Goal: Transaction & Acquisition: Purchase product/service

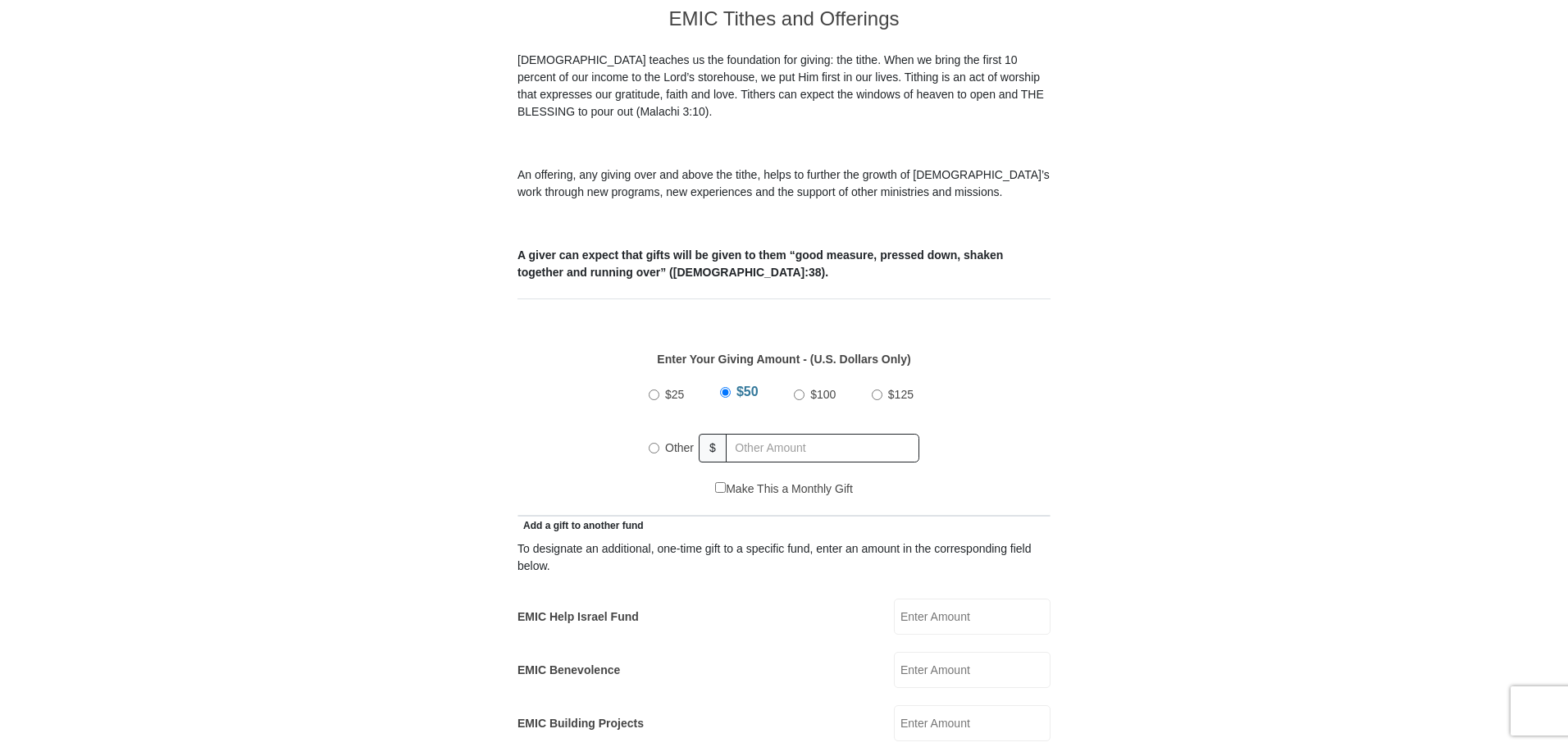
scroll to position [574, 0]
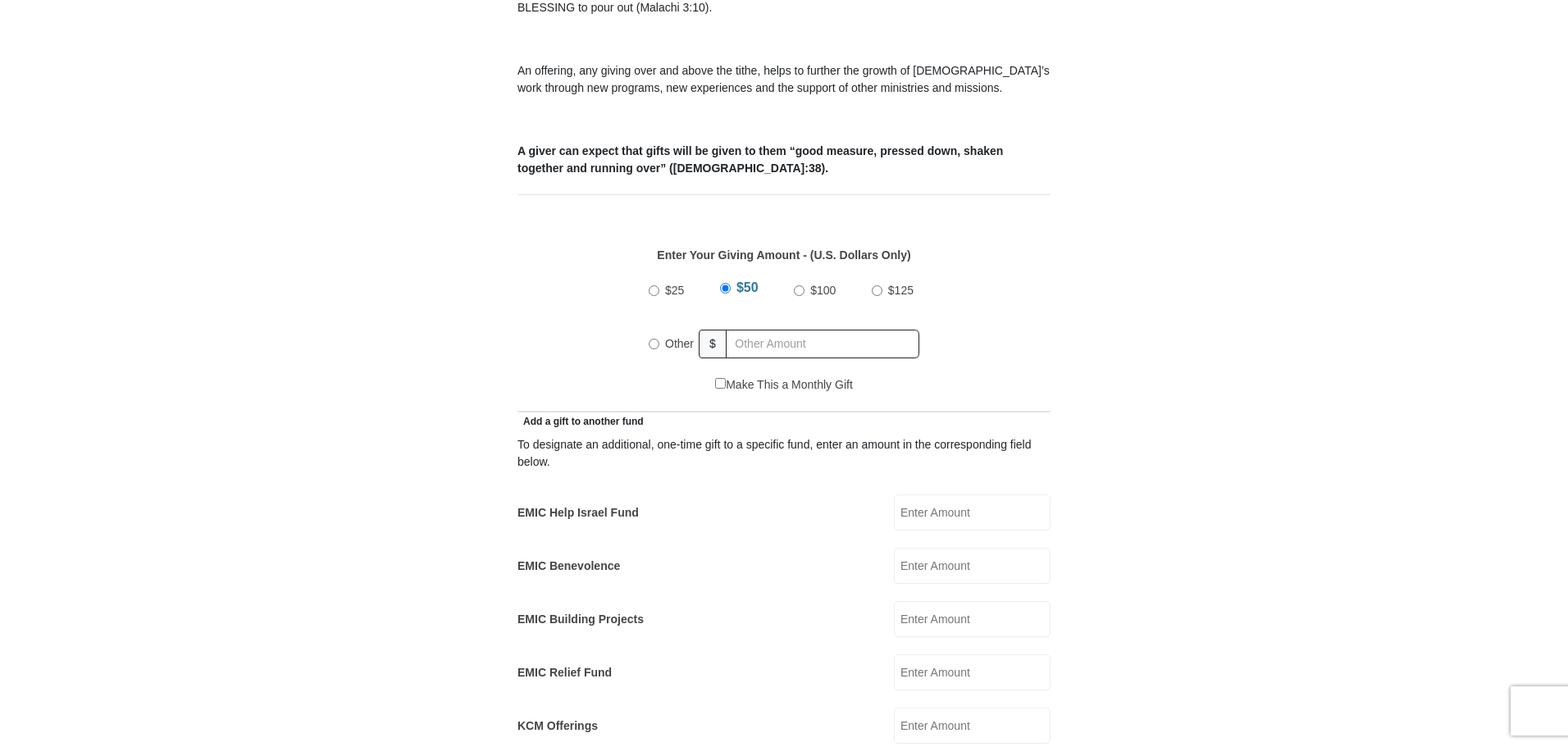
click at [655, 339] on input "Other" at bounding box center [654, 344] width 11 height 11
radio input "true"
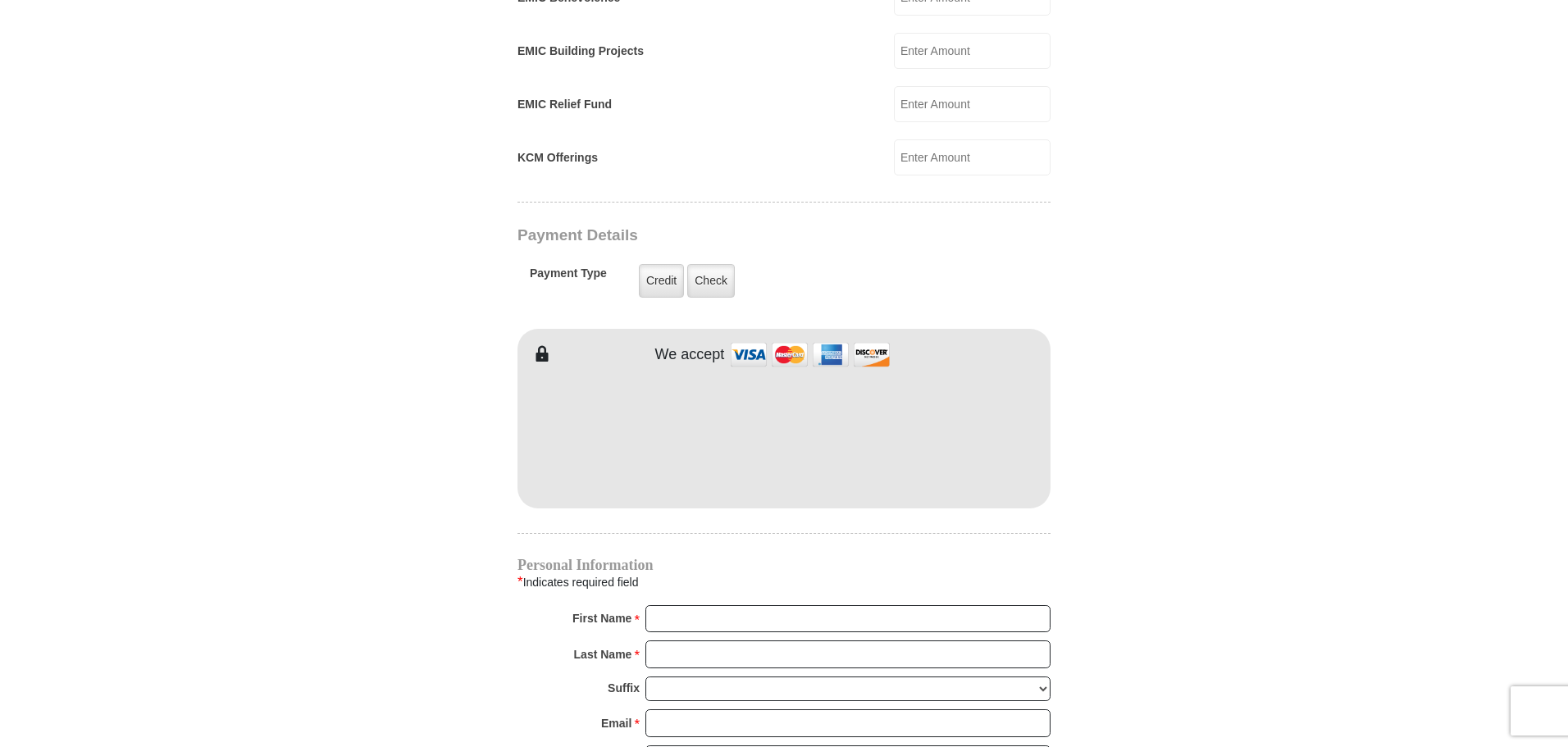
scroll to position [1148, 0]
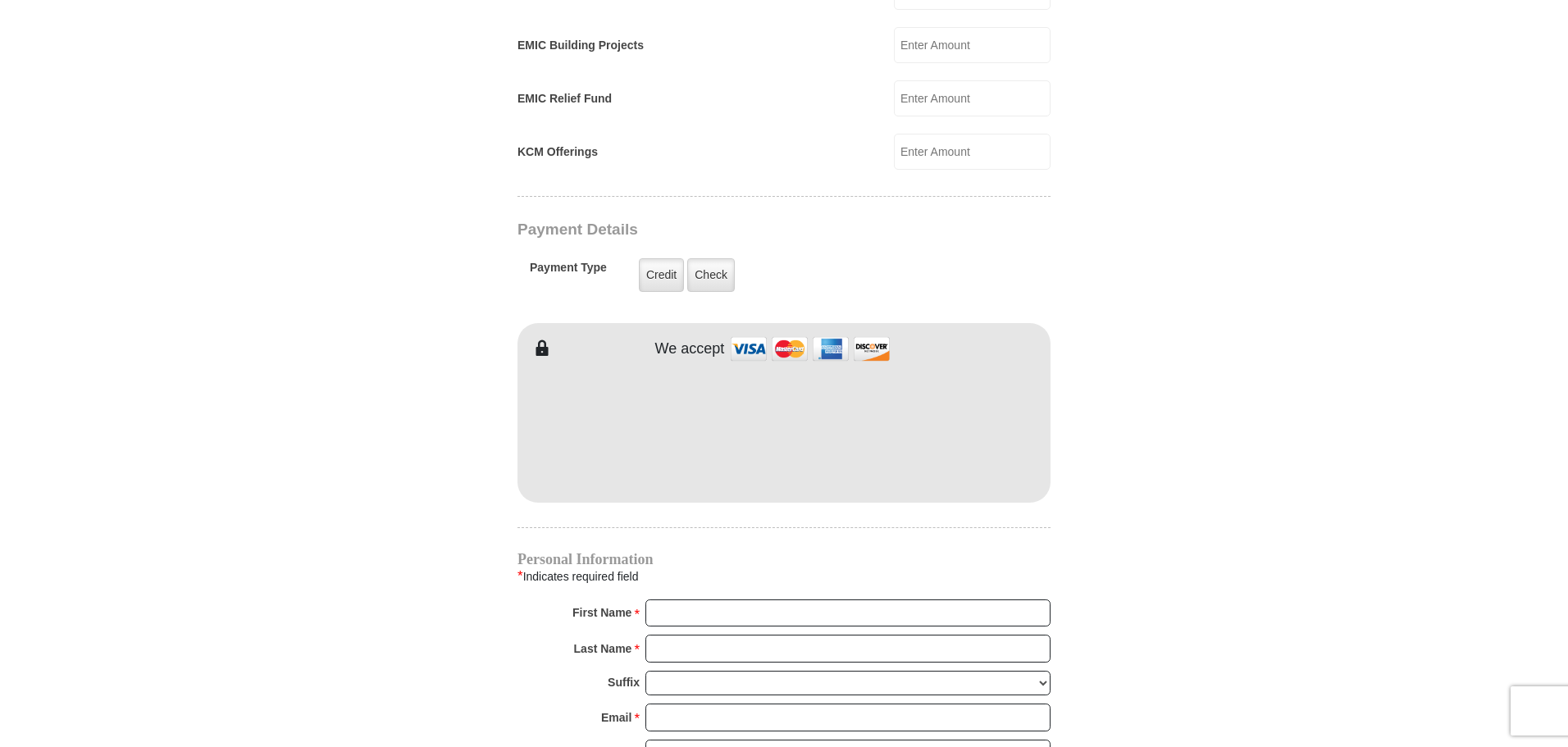
type input "205"
type input "[PERSON_NAME]"
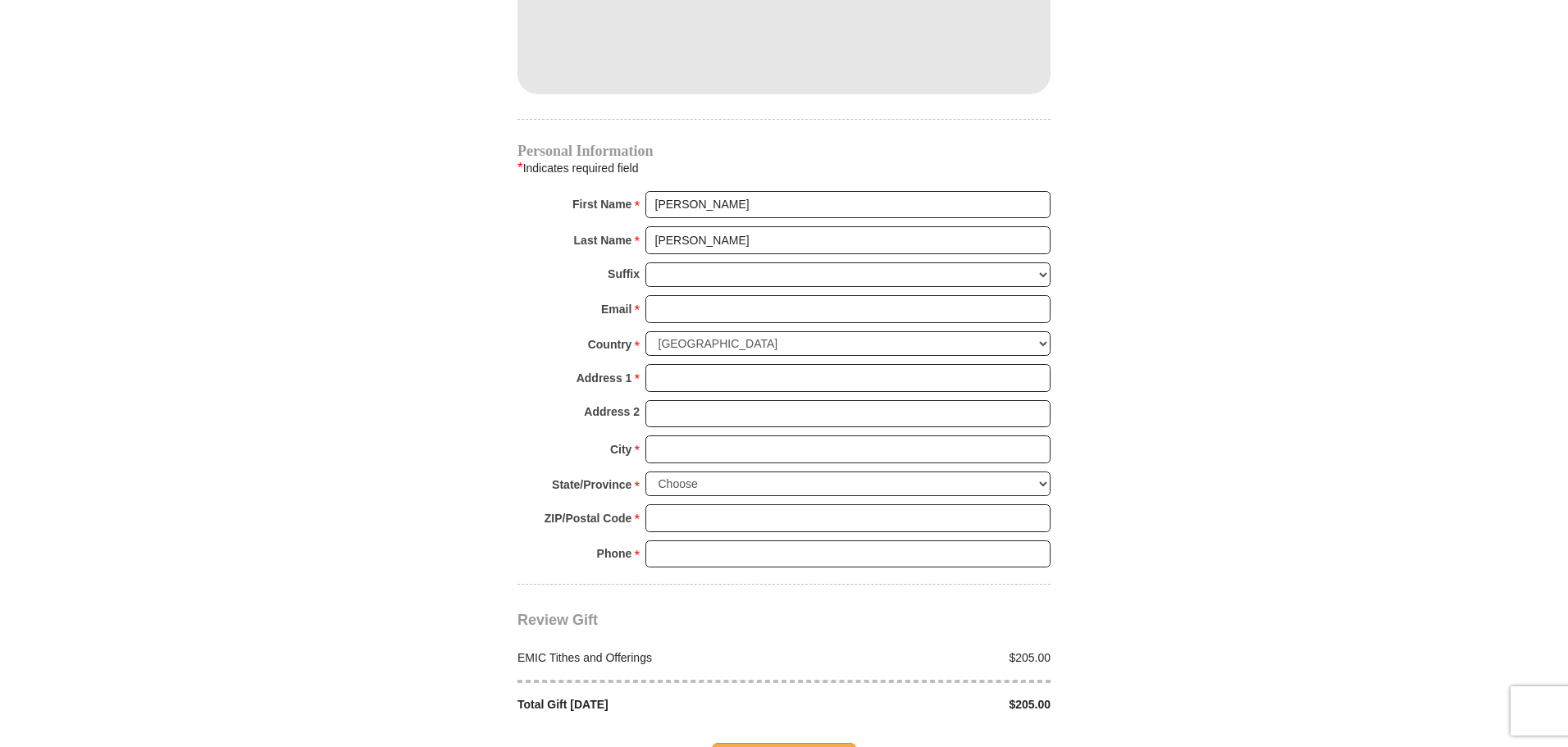
scroll to position [1558, 0]
click at [672, 294] on input "Email *" at bounding box center [848, 307] width 406 height 27
type input "[EMAIL_ADDRESS][DOMAIN_NAME]"
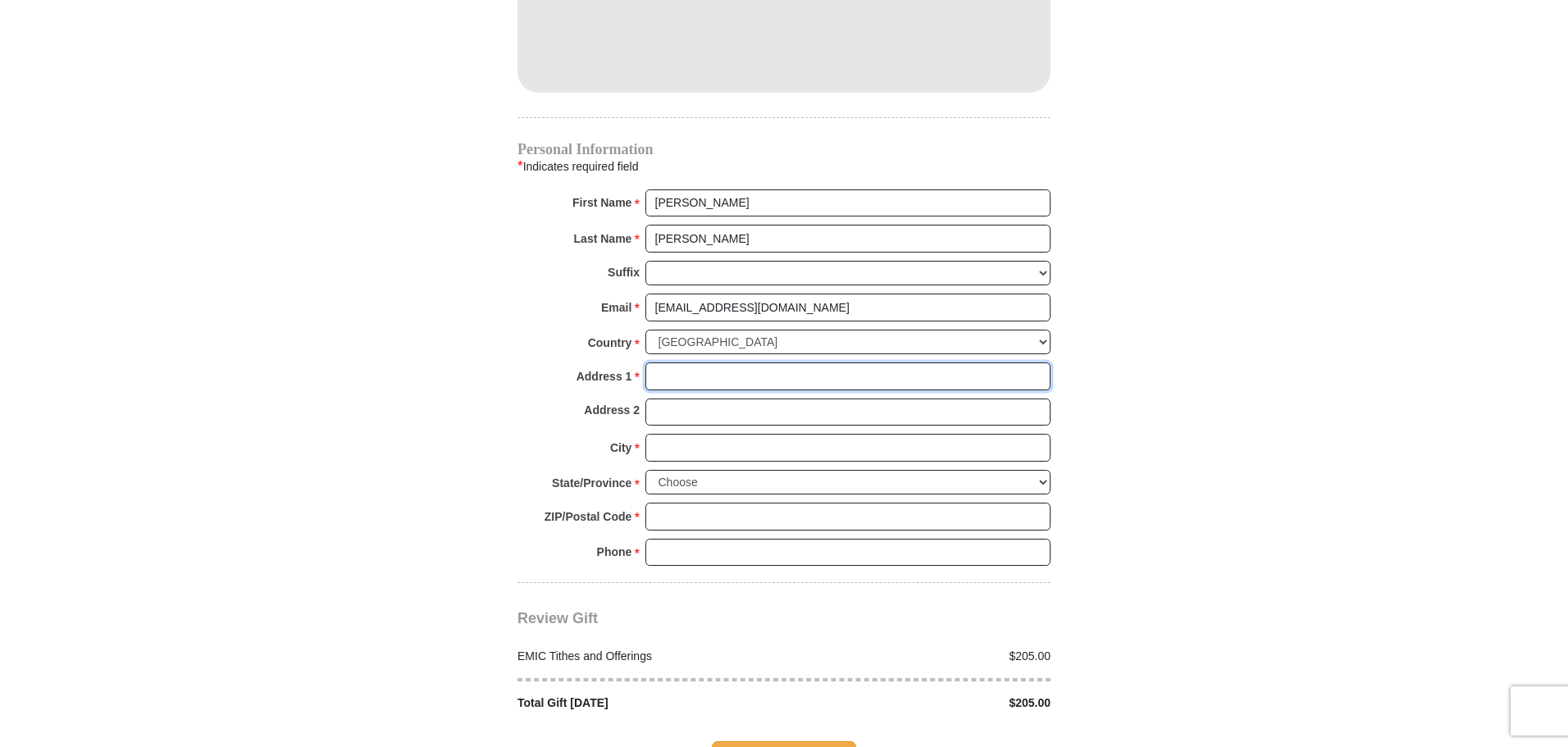
type input "[STREET_ADDRESS]"
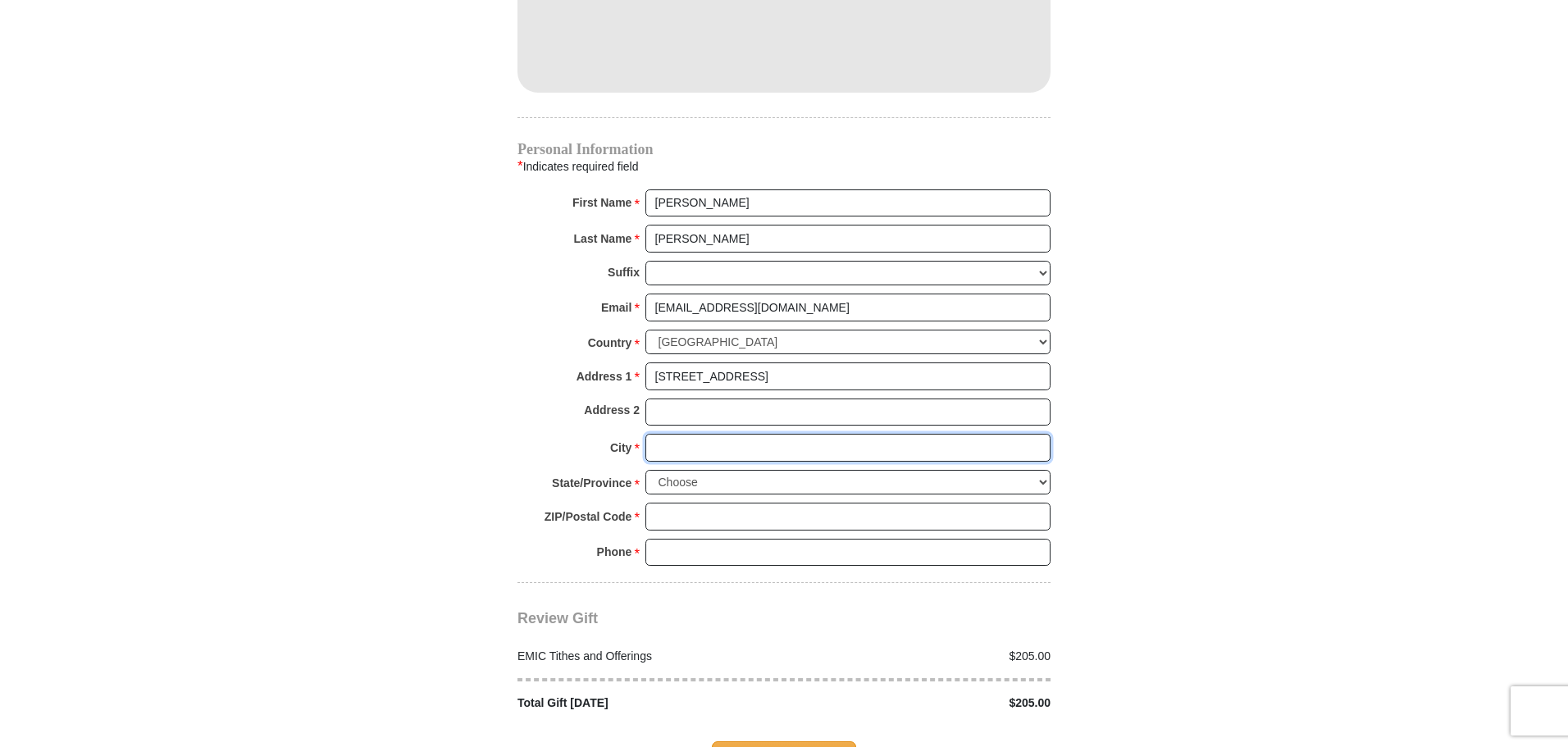
type input "[GEOGRAPHIC_DATA]"
select select "[GEOGRAPHIC_DATA]"
type input "76227"
type input "8138866398"
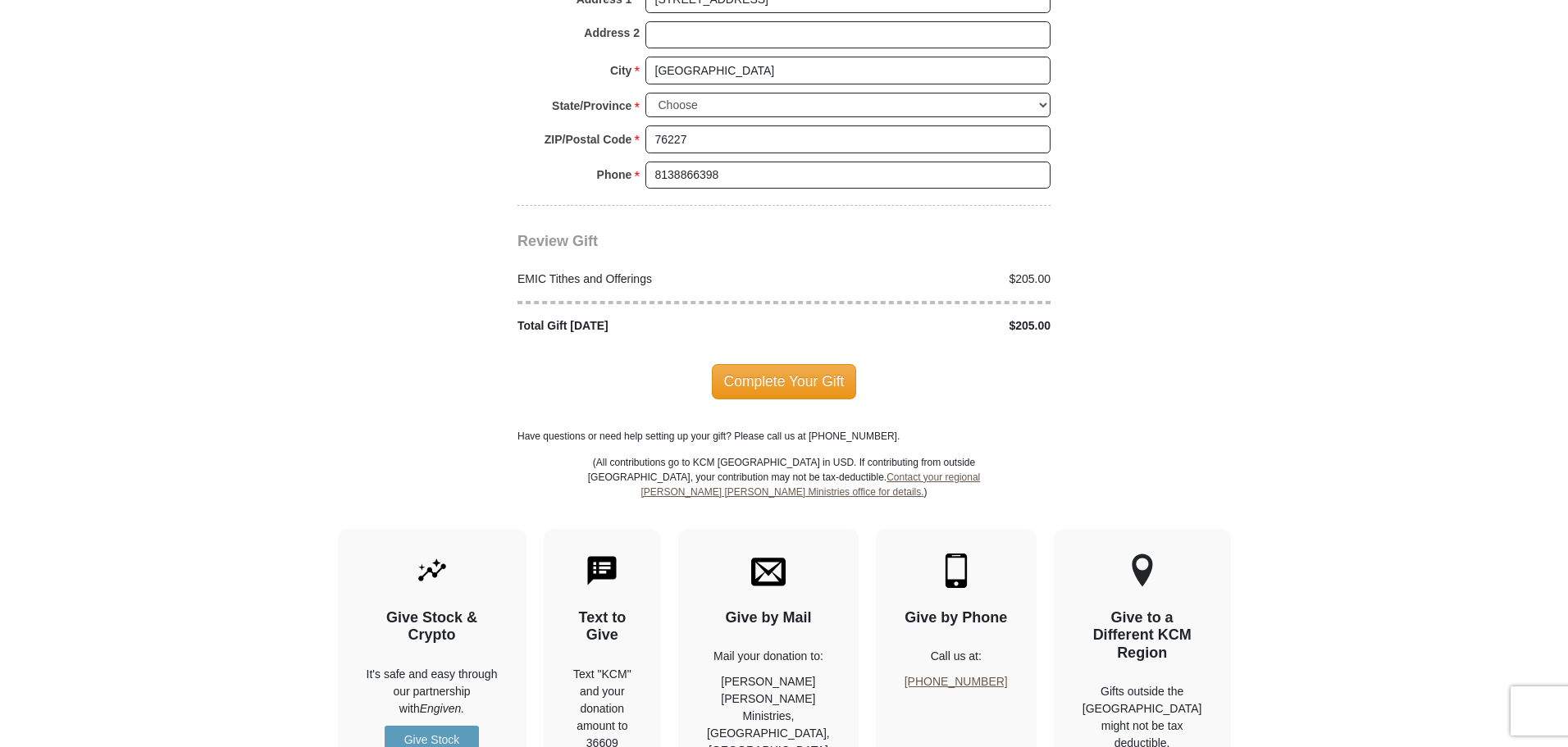
scroll to position [1969, 0]
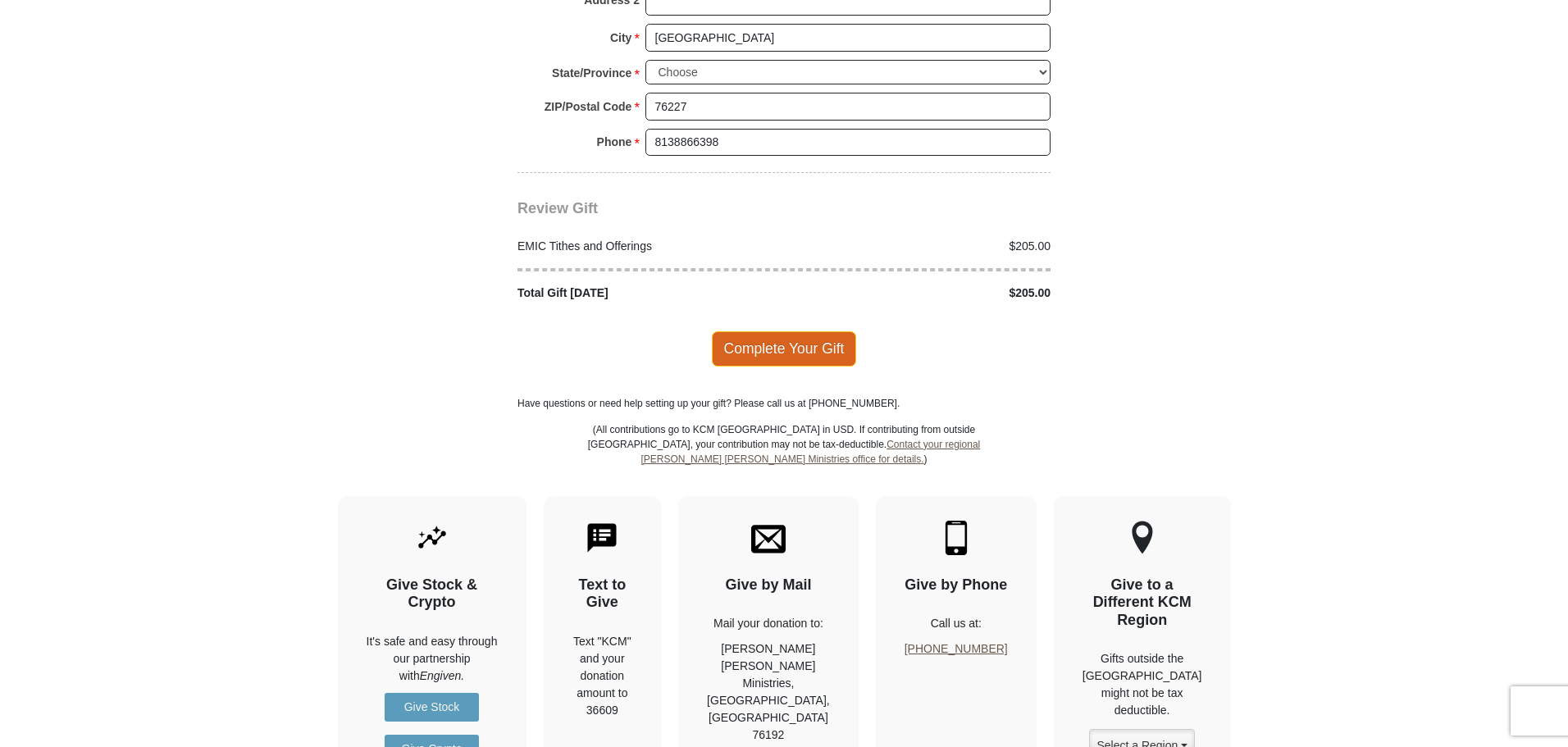
click at [749, 331] on span "Complete Your Gift" at bounding box center [784, 348] width 145 height 34
